Goal: Task Accomplishment & Management: Use online tool/utility

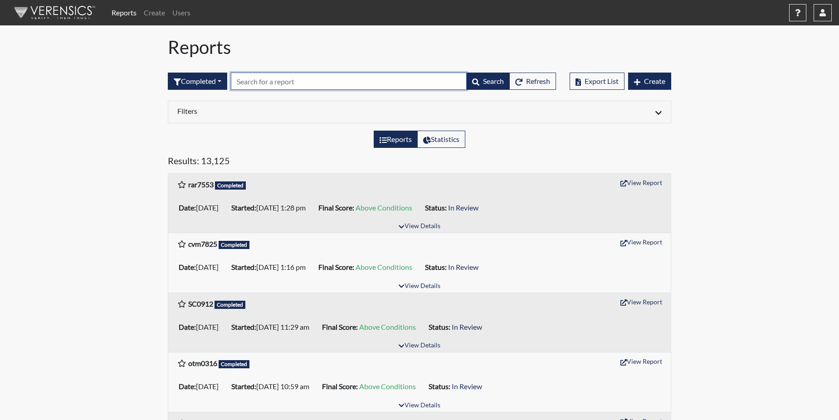
click at [258, 78] on input "text" at bounding box center [349, 81] width 236 height 17
paste input "CDG2009"
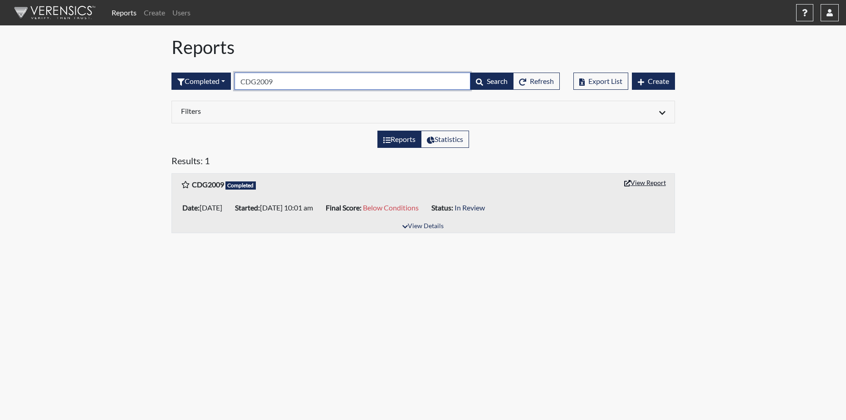
type input "CDG2009"
click at [633, 180] on button "View Report" at bounding box center [645, 182] width 50 height 14
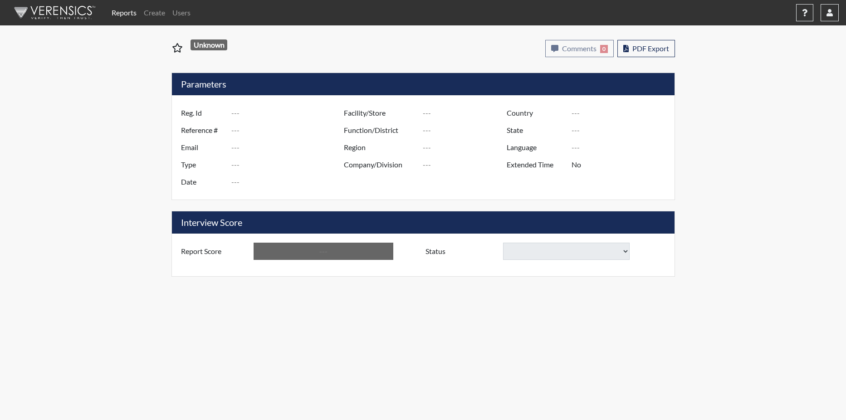
type input "CDG2009"
type input "48359"
type input "---"
type input "Corrections Pre-Employment"
type input "[DATE]"
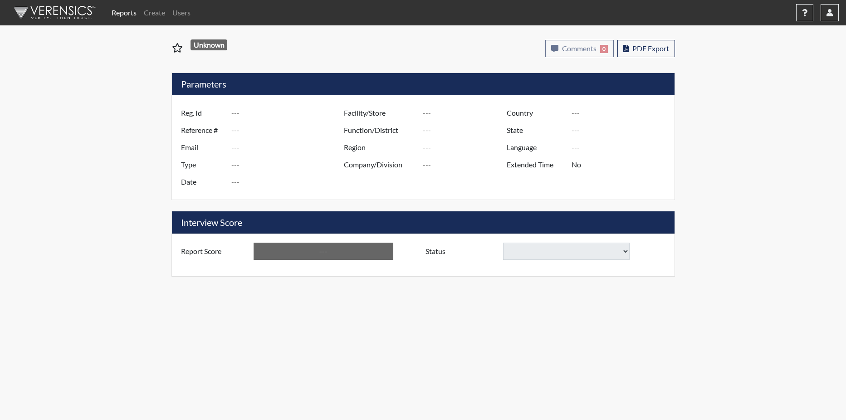
type input "Pulaski SP"
type input "[GEOGRAPHIC_DATA]"
type input "[US_STATE]"
type input "English"
type input "Below Conditions"
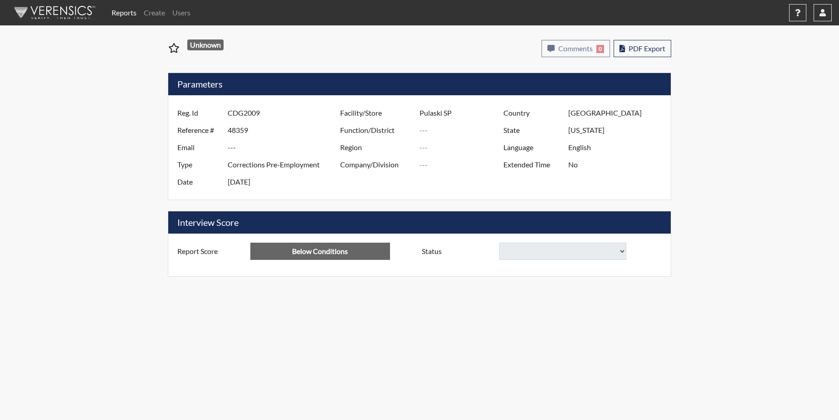
select select
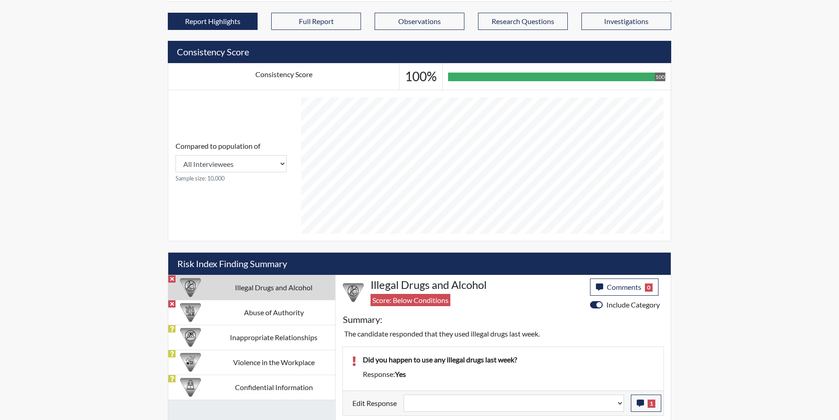
scroll to position [380, 0]
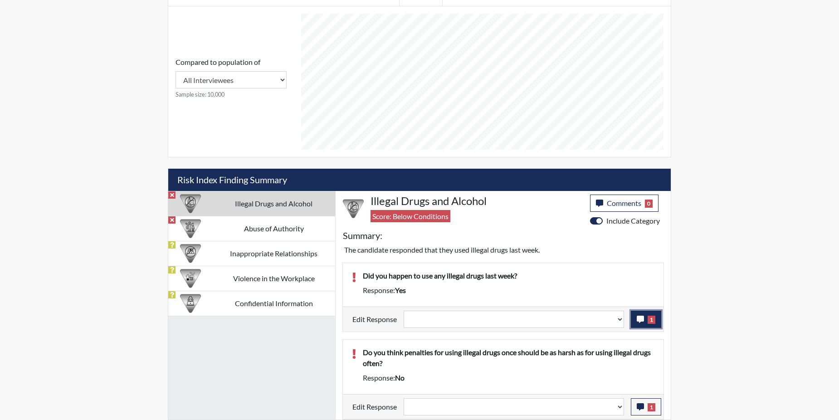
click at [642, 318] on icon "button" at bounding box center [640, 319] width 7 height 7
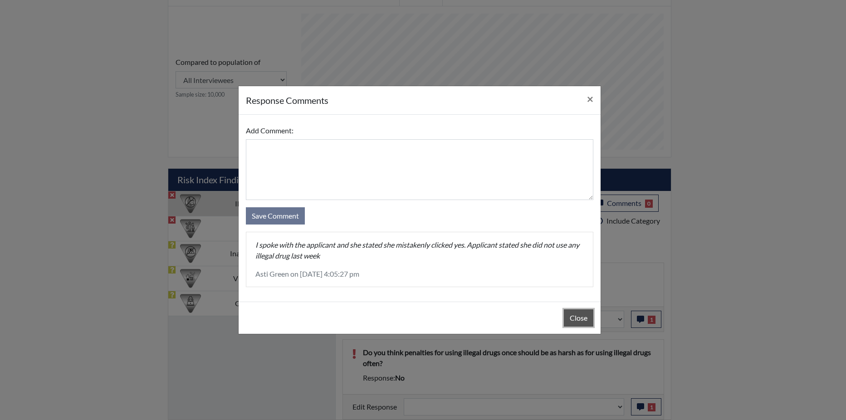
click at [581, 315] on button "Close" at bounding box center [578, 317] width 29 height 17
click at [581, 314] on button "Close" at bounding box center [578, 317] width 29 height 17
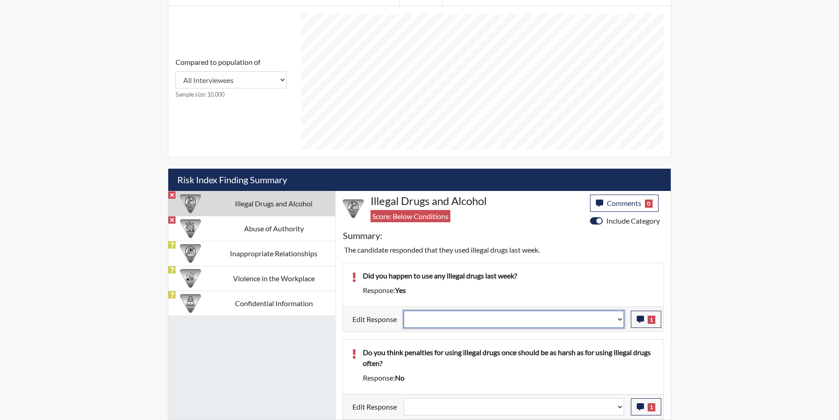
click at [622, 319] on select "Question is not relevant. Results will be updated. Reasonable explanation provi…" at bounding box center [514, 319] width 220 height 17
select select "reasonable-explanation-provided"
click at [404, 311] on select "Question is not relevant. Results will be updated. Reasonable explanation provi…" at bounding box center [514, 319] width 220 height 17
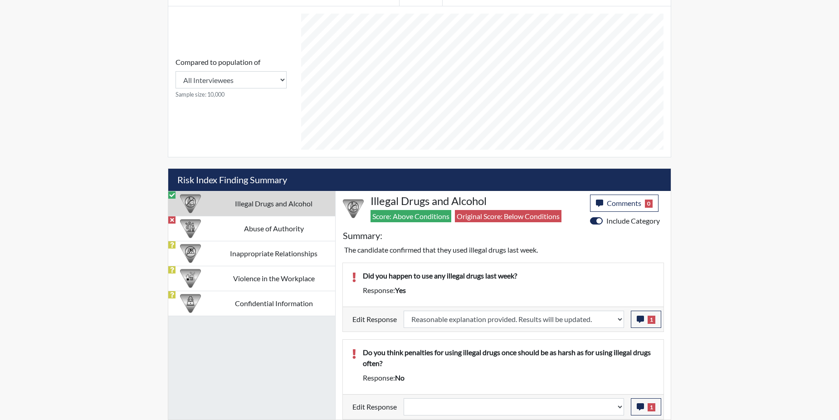
scroll to position [151, 377]
click at [655, 407] on span "1" at bounding box center [651, 407] width 8 height 8
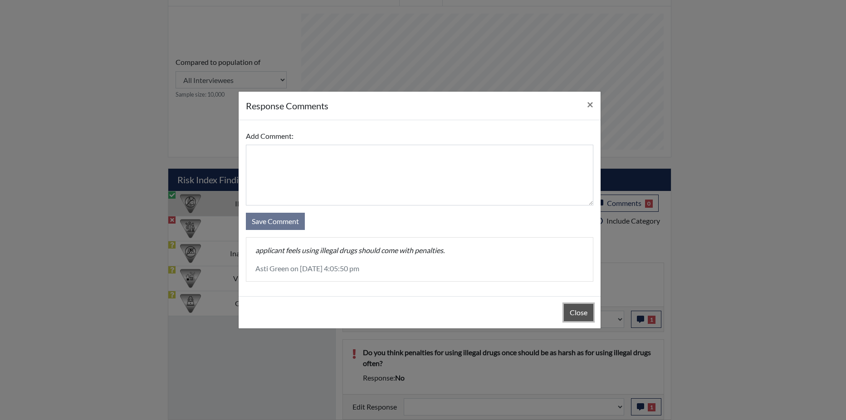
click at [571, 311] on button "Close" at bounding box center [578, 312] width 29 height 17
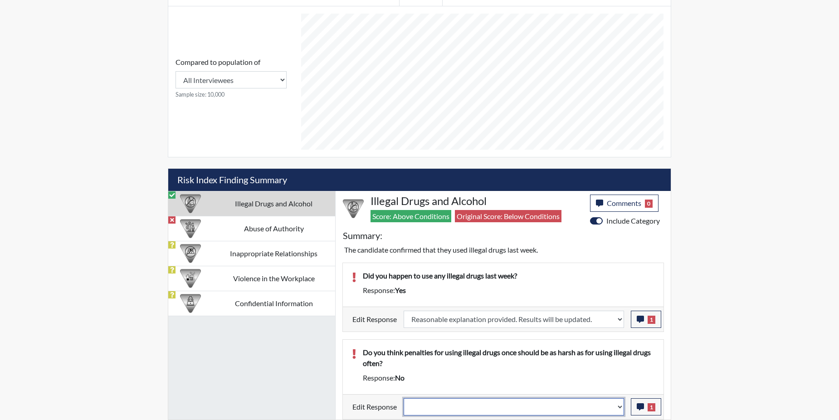
click at [620, 404] on select "Question is not relevant. Results will be updated. Reasonable explanation provi…" at bounding box center [514, 406] width 220 height 17
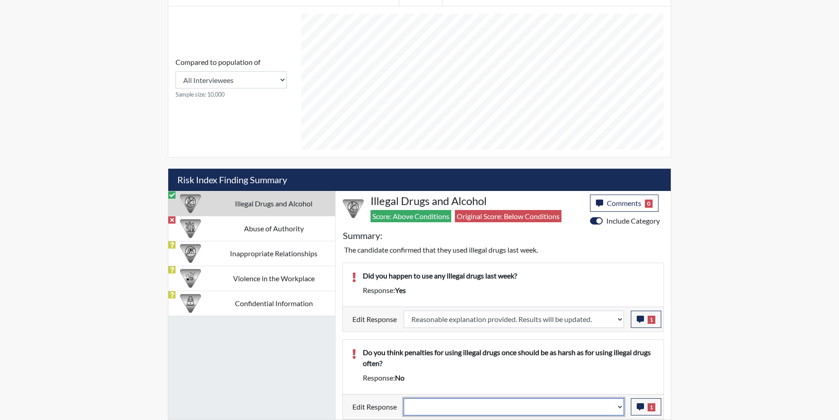
select select "reasonable-explanation-provided"
click at [404, 398] on select "Question is not relevant. Results will be updated. Reasonable explanation provi…" at bounding box center [514, 406] width 220 height 17
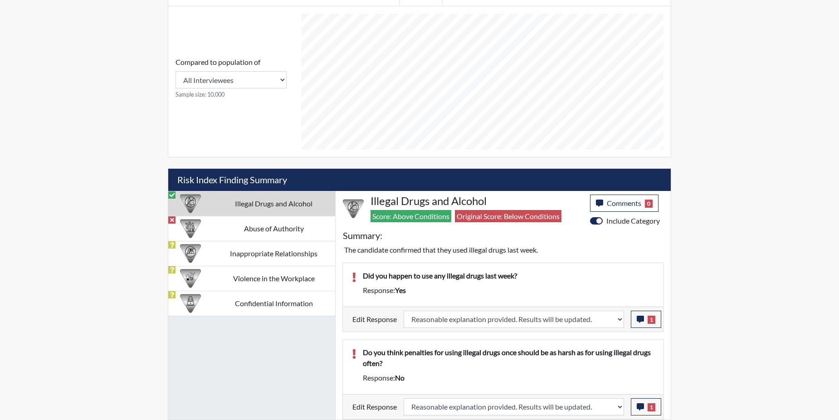
click at [608, 363] on p "Do you think penalties for using illegal drugs once should be as harsh as for u…" at bounding box center [509, 358] width 292 height 22
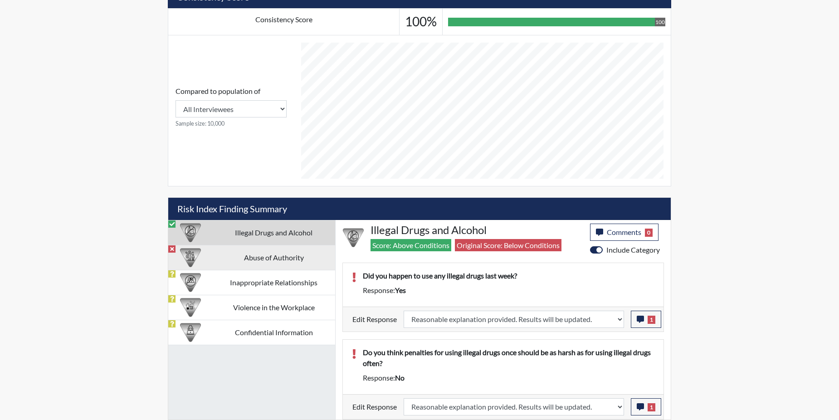
click at [263, 253] on td "Abuse of Authority" at bounding box center [273, 257] width 123 height 25
select select
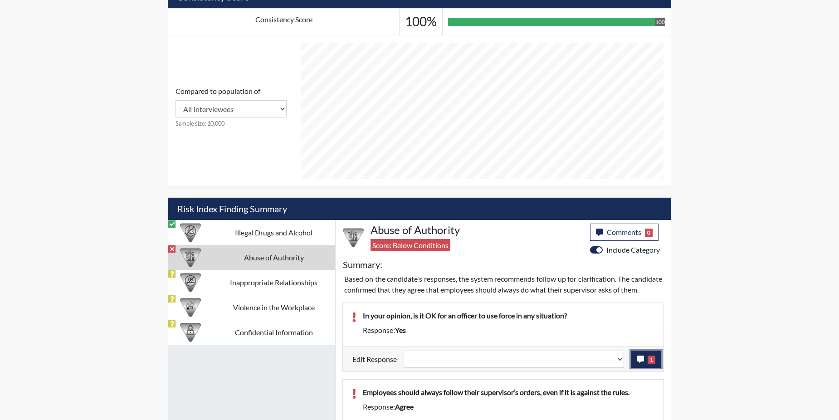
click at [647, 368] on button "1" at bounding box center [646, 358] width 30 height 17
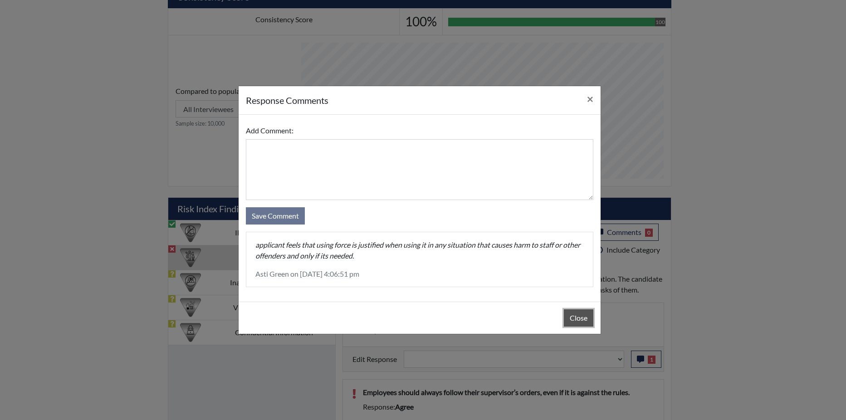
click at [571, 321] on button "Close" at bounding box center [578, 317] width 29 height 17
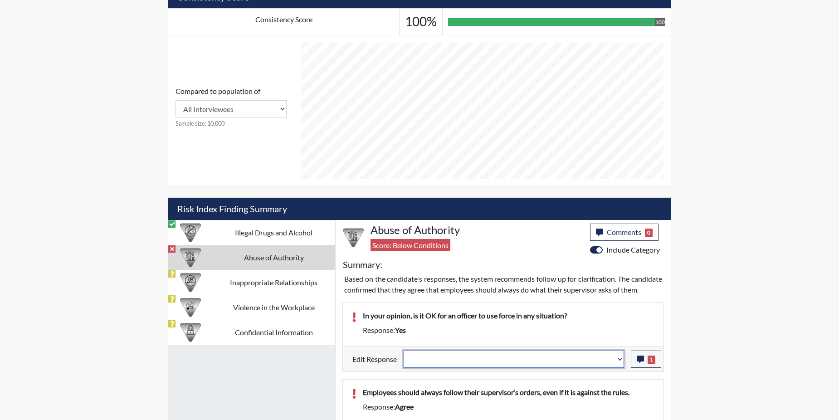
click at [623, 368] on select "Question is not relevant. Results will be updated. Reasonable explanation provi…" at bounding box center [514, 358] width 220 height 17
select select "reasonable-explanation-provided"
click at [404, 361] on select "Question is not relevant. Results will be updated. Reasonable explanation provi…" at bounding box center [514, 358] width 220 height 17
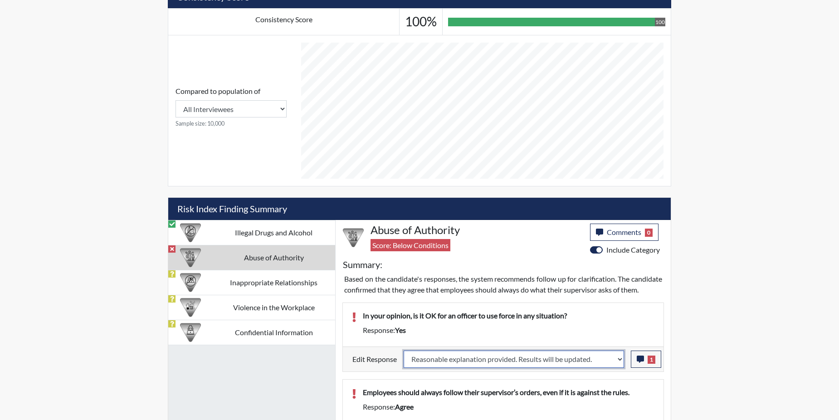
select select
click at [599, 321] on p "In your opinion, is it OK for an officer to use force in any situation?" at bounding box center [509, 315] width 292 height 11
select select
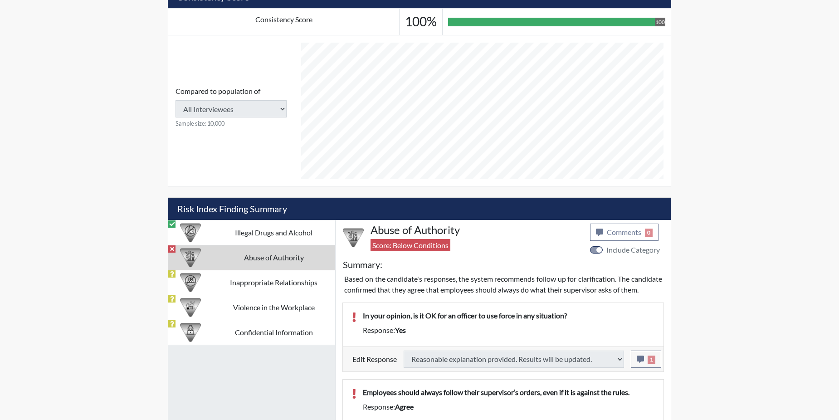
type input "Above Conditions"
select select
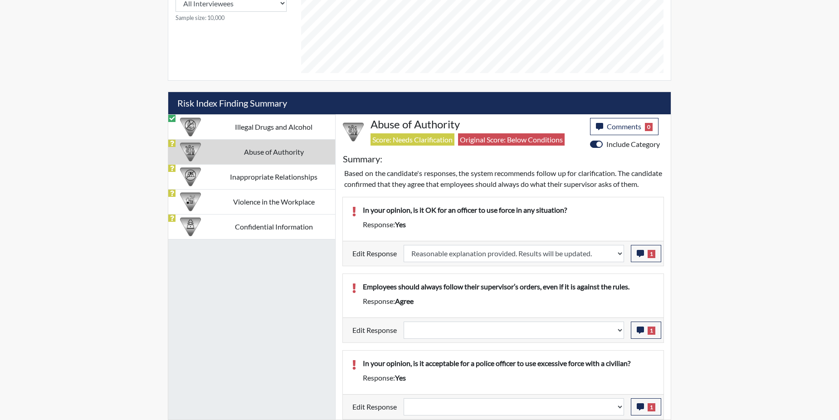
scroll to position [468, 0]
click at [642, 331] on icon "button" at bounding box center [640, 329] width 7 height 7
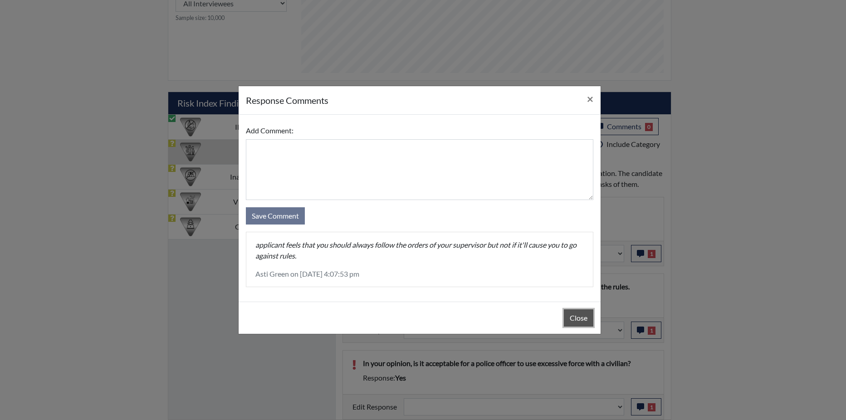
click at [584, 316] on button "Close" at bounding box center [578, 317] width 29 height 17
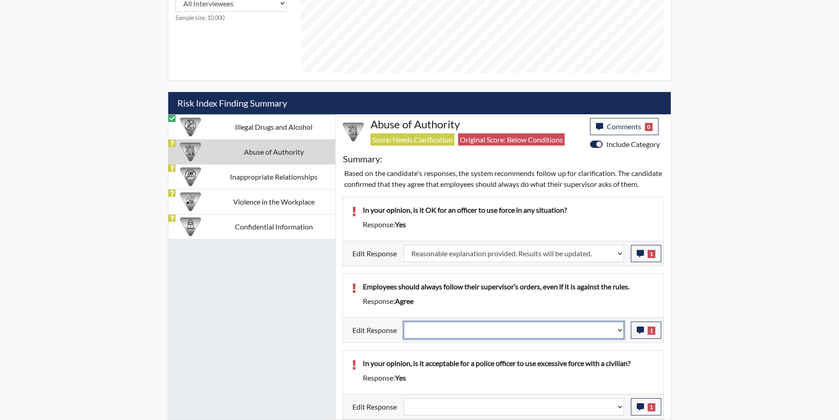
click at [621, 328] on select "Question is not relevant. Results will be updated. Reasonable explanation provi…" at bounding box center [514, 329] width 220 height 17
select select "reasonable-explanation-provided"
click at [404, 321] on select "Question is not relevant. Results will be updated. Reasonable explanation provi…" at bounding box center [514, 329] width 220 height 17
click at [646, 404] on button "1" at bounding box center [646, 406] width 30 height 17
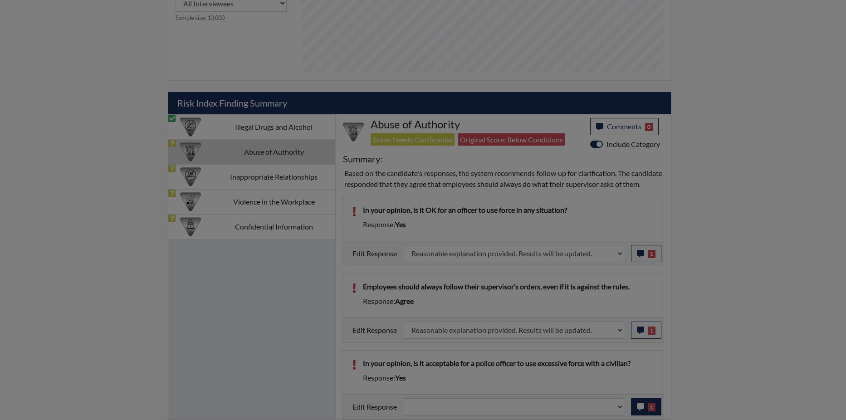
click at [646, 404] on div at bounding box center [423, 210] width 846 height 420
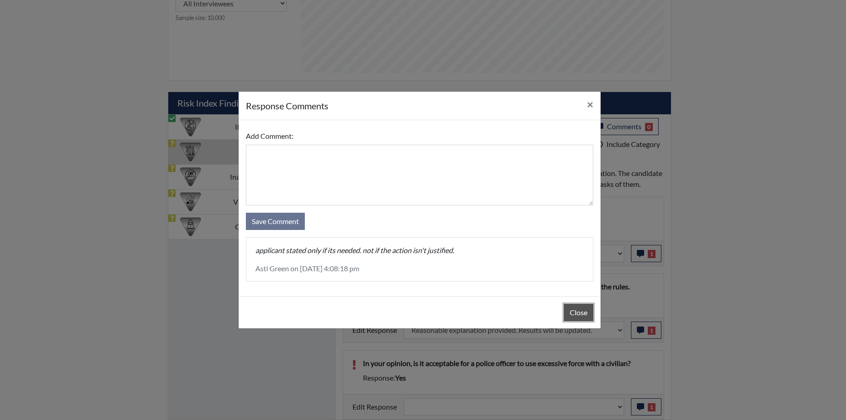
click at [574, 311] on button "Close" at bounding box center [578, 312] width 29 height 17
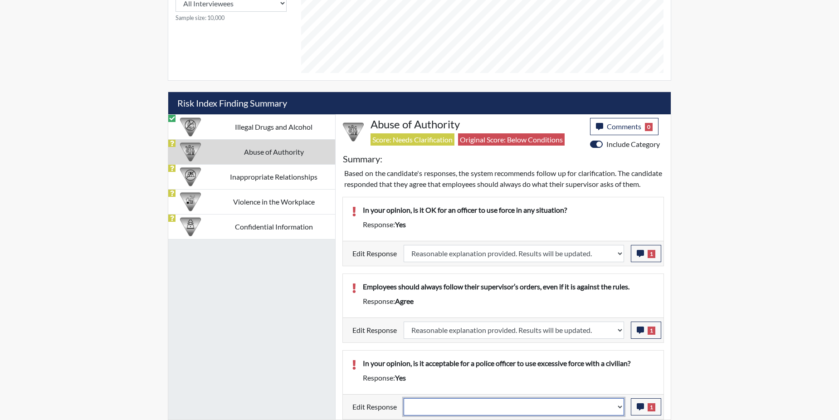
click at [621, 404] on select "Question is not relevant. Results will be updated. Reasonable explanation provi…" at bounding box center [514, 406] width 220 height 17
select select "reasonable-explanation-provided"
click at [404, 398] on select "Question is not relevant. Results will be updated. Reasonable explanation provi…" at bounding box center [514, 406] width 220 height 17
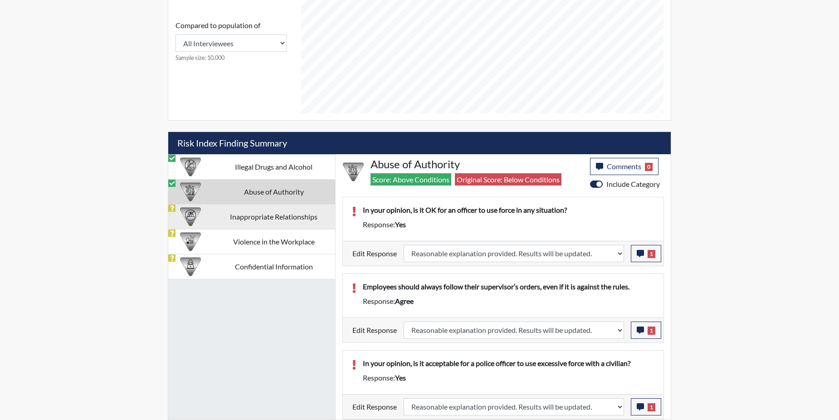
click at [300, 217] on td "Inappropriate Relationships" at bounding box center [273, 216] width 123 height 25
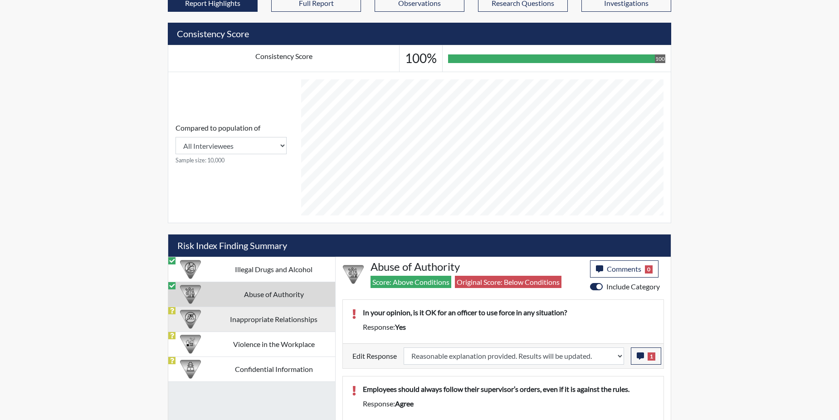
select select
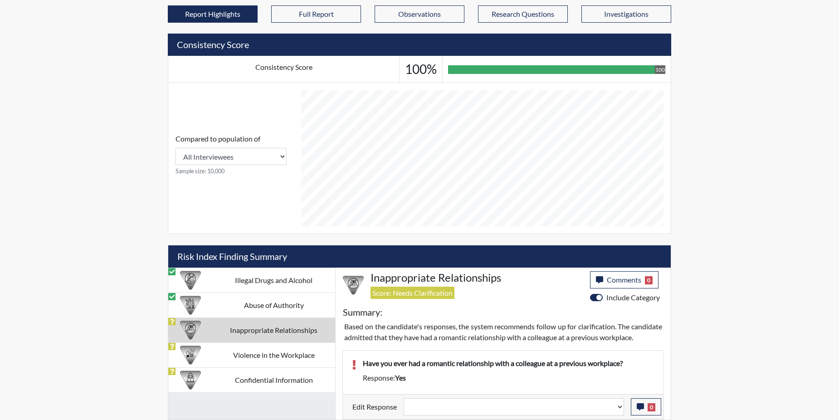
click at [271, 322] on td "Inappropriate Relationships" at bounding box center [273, 329] width 123 height 25
click at [297, 344] on td "Violence in the Workplace" at bounding box center [273, 354] width 123 height 25
click at [297, 344] on div "Illegal Drugs and Alcohol Abuse of Authority Inappropriate Relationships Violen…" at bounding box center [251, 344] width 167 height 152
select select
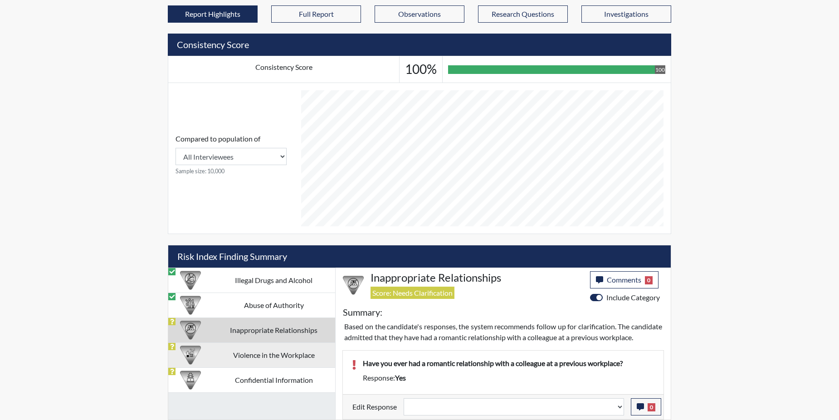
select select
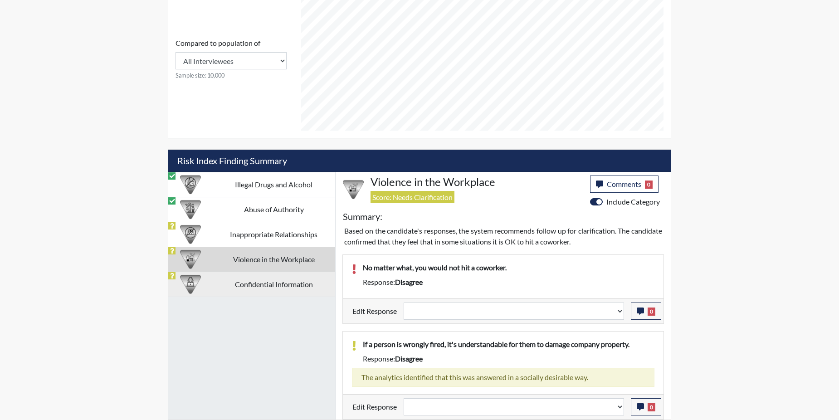
click at [252, 284] on td "Confidential Information" at bounding box center [273, 284] width 123 height 25
select select
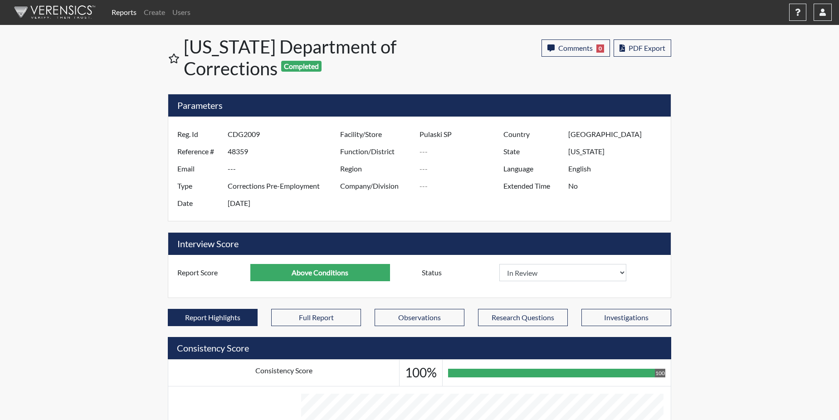
scroll to position [0, 0]
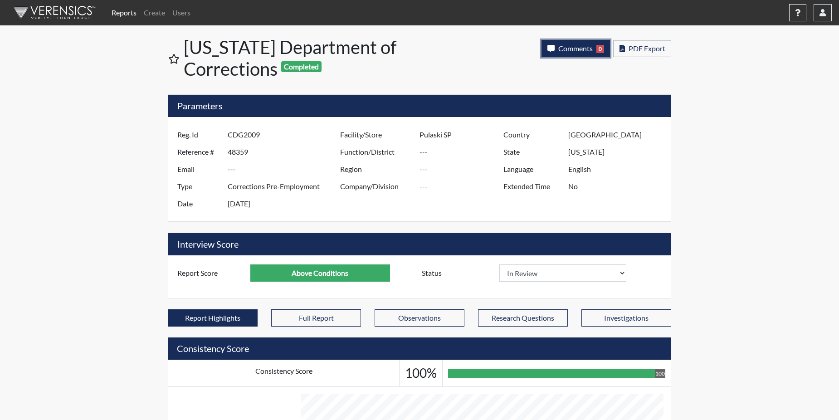
click at [568, 43] on button "Comments 0" at bounding box center [575, 48] width 68 height 17
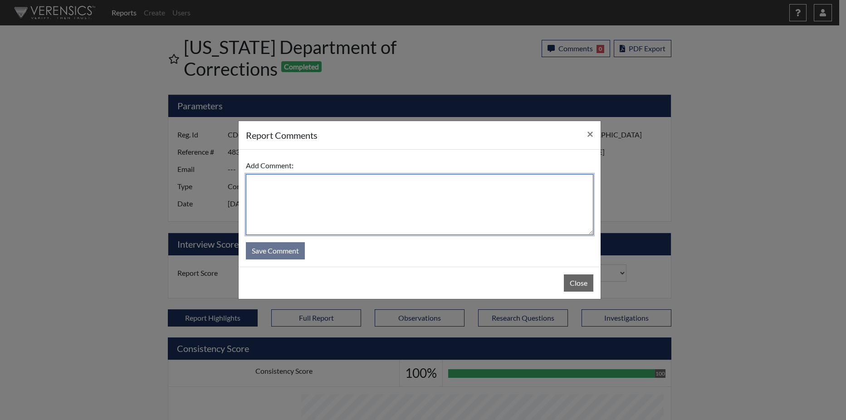
click at [275, 187] on textarea at bounding box center [419, 204] width 347 height 61
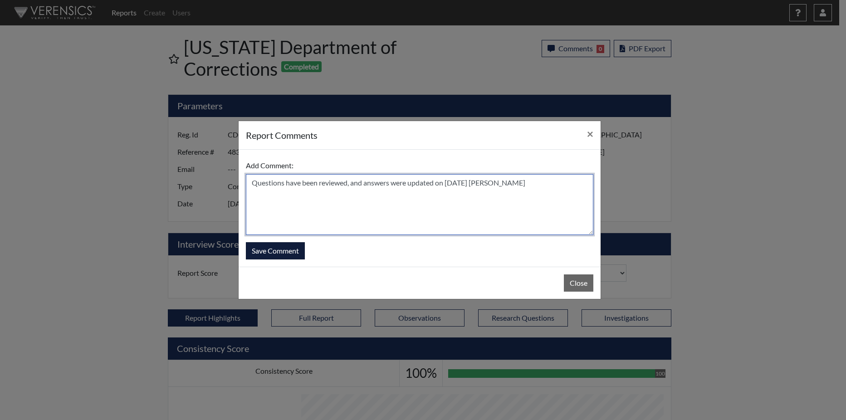
type textarea "Questions have been reviewed, and answers were updated on [DATE] [PERSON_NAME]"
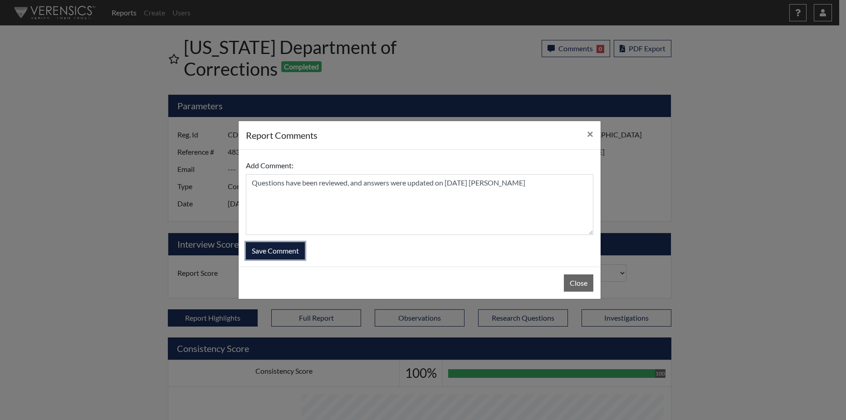
click at [286, 243] on button "Save Comment" at bounding box center [275, 250] width 59 height 17
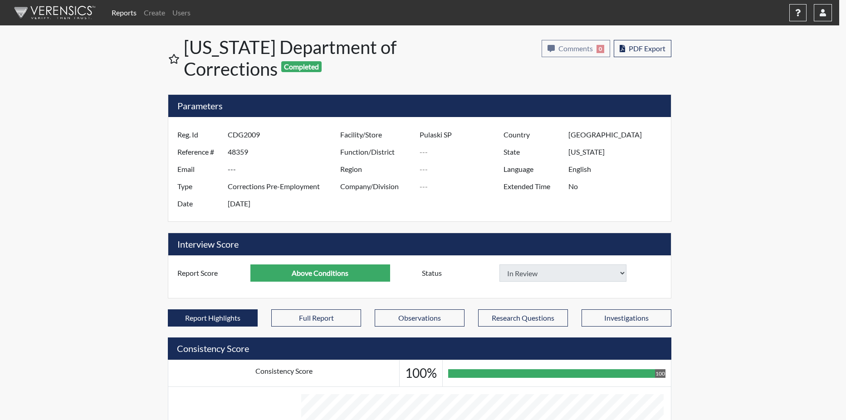
select select
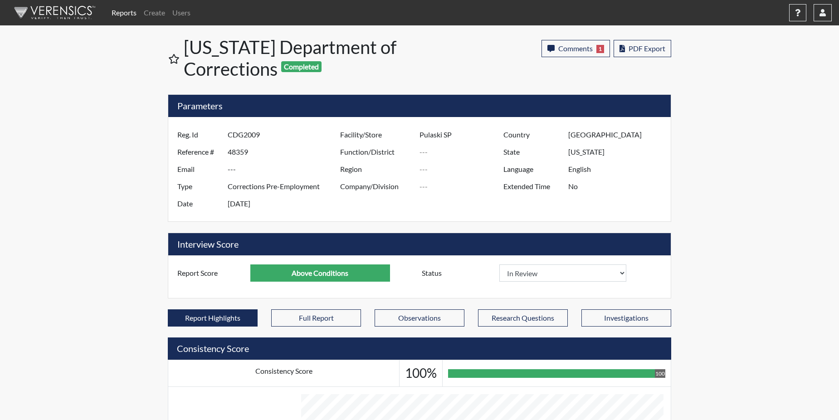
scroll to position [151, 377]
click at [120, 8] on link "Reports" at bounding box center [124, 13] width 32 height 18
click at [120, 9] on link "Reports" at bounding box center [124, 13] width 32 height 18
